Goal: Task Accomplishment & Management: Manage account settings

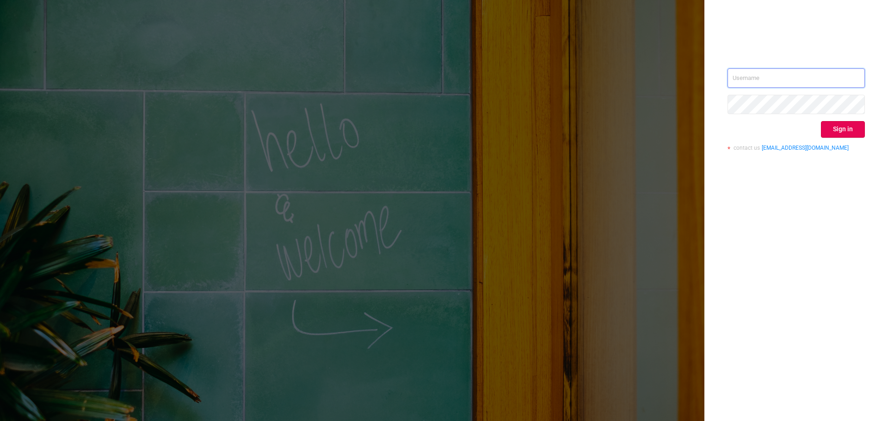
click at [801, 83] on input "text" at bounding box center [796, 77] width 137 height 19
paste input "[PERSON_NAME][EMAIL_ADDRESS][DOMAIN_NAME]"
type input "[PERSON_NAME][EMAIL_ADDRESS][DOMAIN_NAME]"
click at [819, 231] on div "[PERSON_NAME][EMAIL_ADDRESS][DOMAIN_NAME] Sign in contact us [EMAIL_ADDRESS][DO…" at bounding box center [796, 210] width 184 height 421
click at [852, 133] on button "Sign in" at bounding box center [843, 129] width 44 height 17
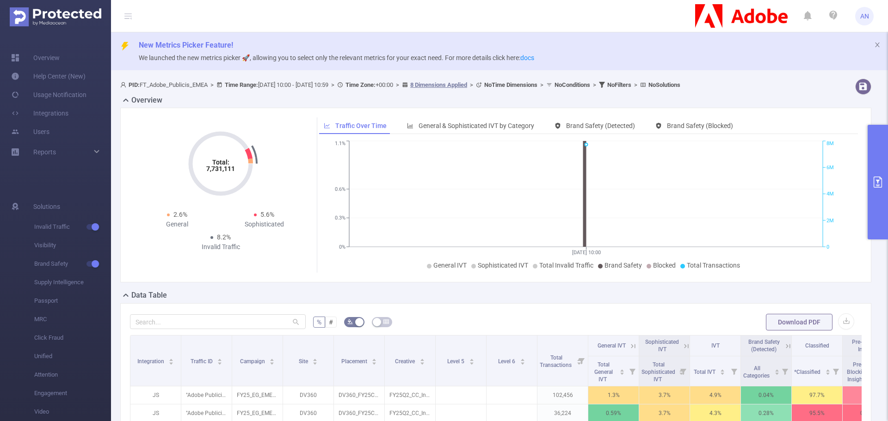
click at [865, 15] on span "AN" at bounding box center [864, 16] width 9 height 19
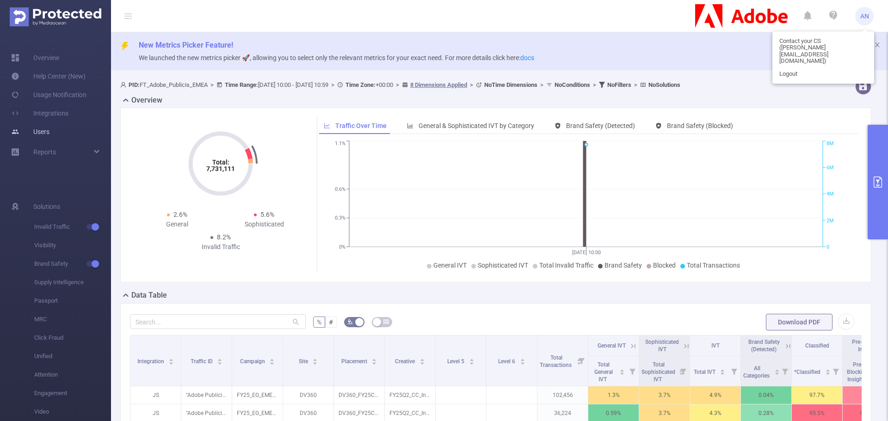
click at [49, 136] on link "Users" at bounding box center [30, 132] width 38 height 19
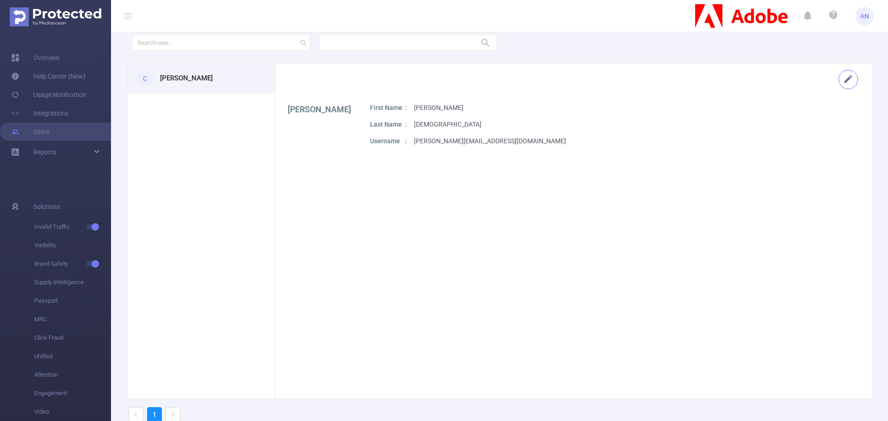
click at [839, 80] on button "button" at bounding box center [848, 79] width 19 height 19
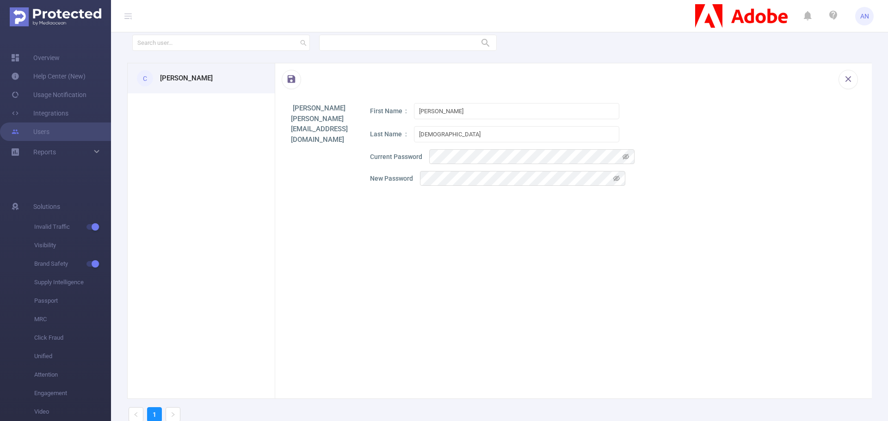
click at [861, 19] on span "AN" at bounding box center [864, 16] width 9 height 19
click at [825, 68] on link "Logout" at bounding box center [823, 74] width 102 height 13
